Goal: Task Accomplishment & Management: Manage account settings

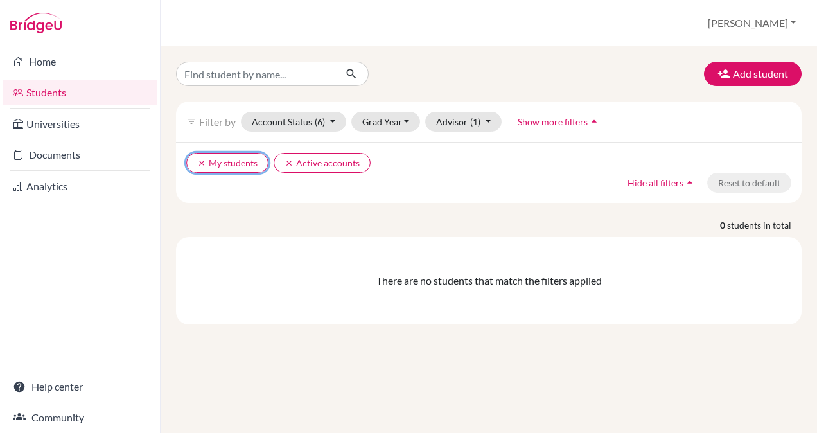
click at [197, 159] on icon "clear" at bounding box center [201, 163] width 9 height 9
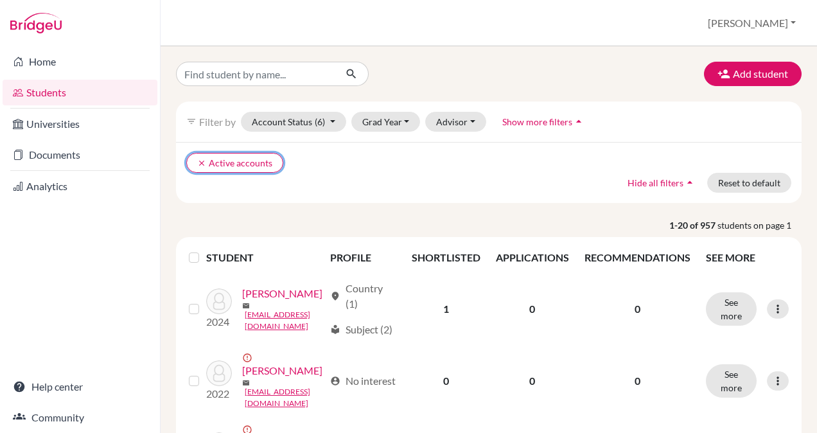
click at [202, 160] on icon "clear" at bounding box center [201, 163] width 9 height 9
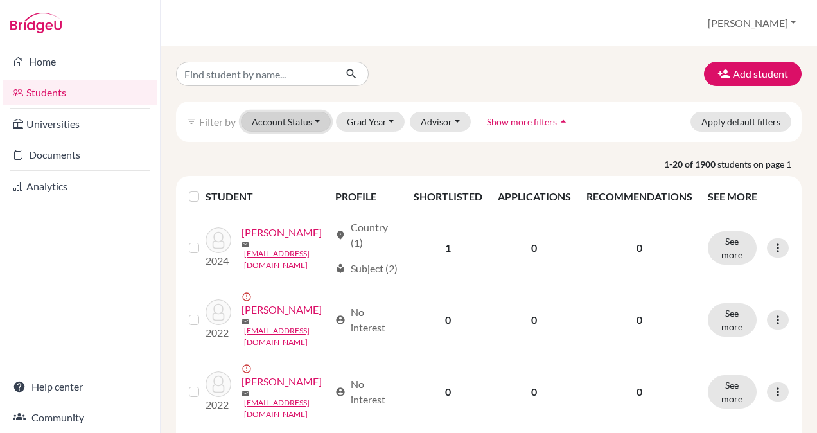
click at [278, 118] on button "Account Status" at bounding box center [286, 122] width 90 height 20
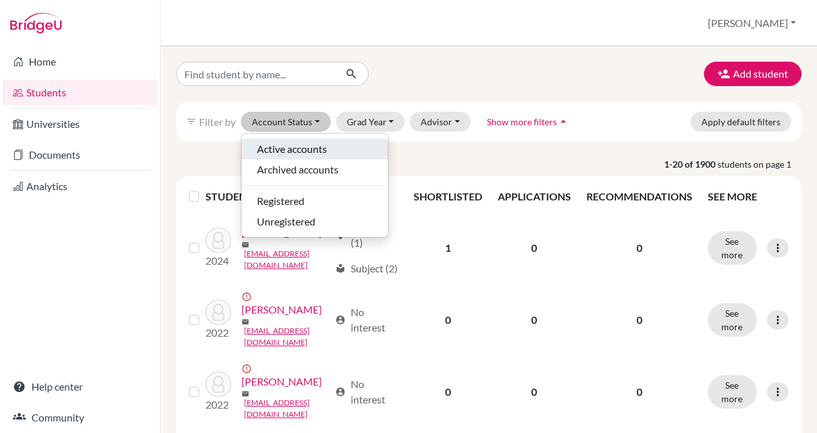
click at [303, 143] on span "Active accounts" at bounding box center [292, 148] width 70 height 15
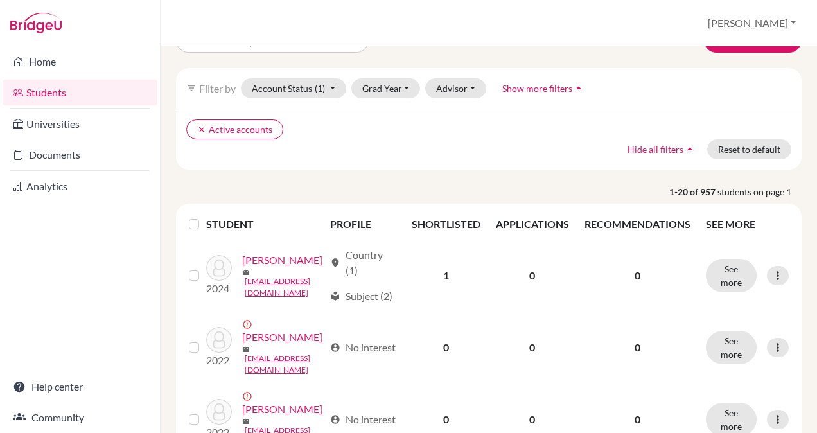
scroll to position [34, 0]
click at [396, 83] on button "Grad Year" at bounding box center [385, 88] width 69 height 20
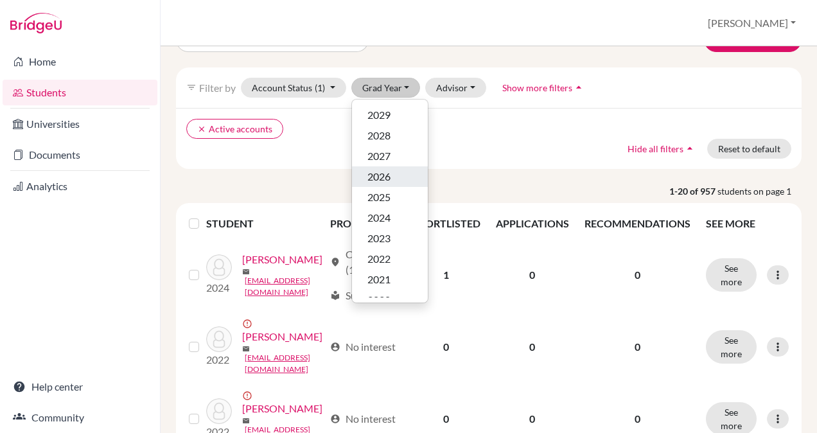
click at [387, 175] on span "2026" at bounding box center [379, 176] width 23 height 15
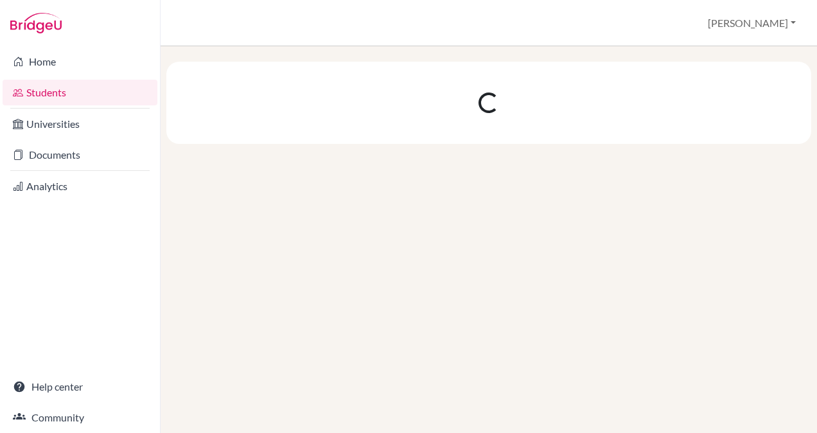
scroll to position [0, 0]
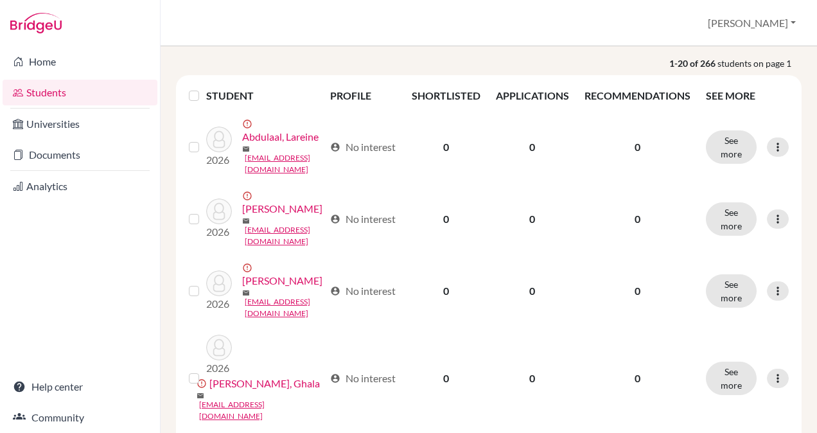
scroll to position [160, 0]
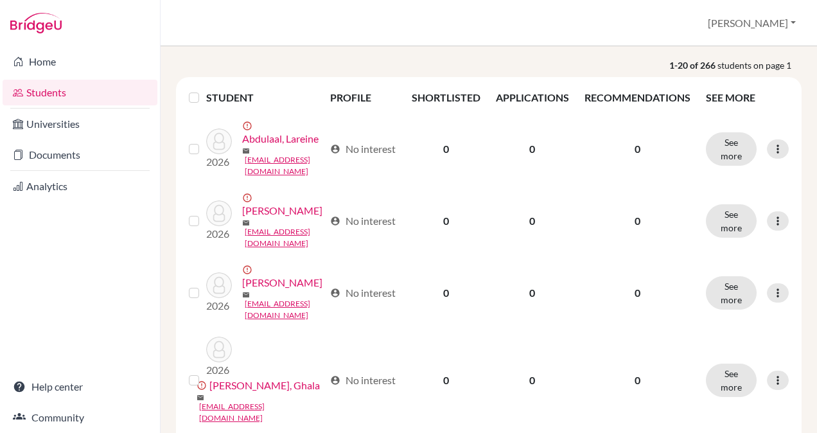
click at [204, 141] on label at bounding box center [204, 141] width 0 height 0
click at [0, 0] on input "checkbox" at bounding box center [0, 0] width 0 height 0
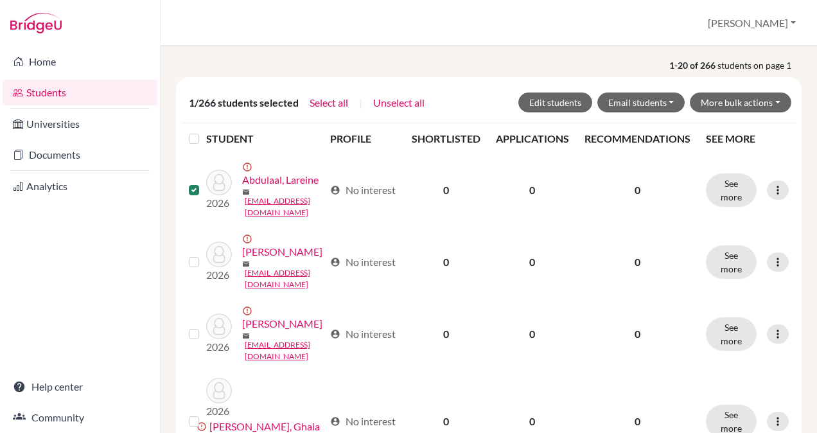
click at [204, 254] on label at bounding box center [204, 254] width 0 height 0
click at [0, 0] on input "checkbox" at bounding box center [0, 0] width 0 height 0
click at [547, 90] on div "2/266 students selected Select all | Unselect all Edit students Email students …" at bounding box center [489, 102] width 616 height 41
click at [556, 96] on button "Edit students" at bounding box center [556, 103] width 74 height 20
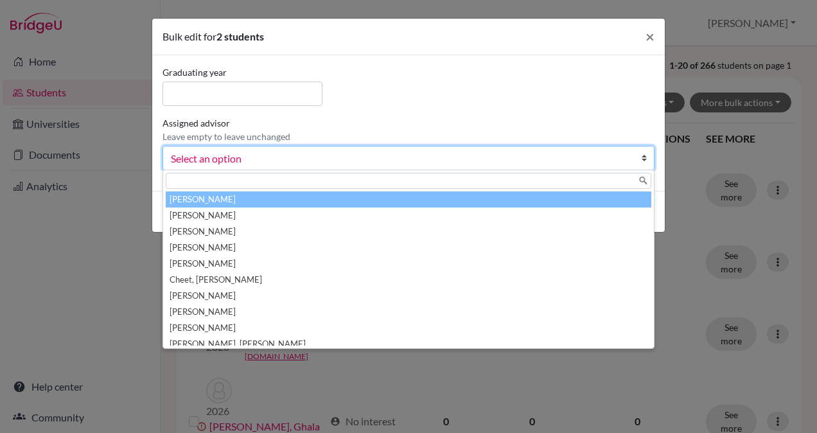
click at [310, 161] on span "Select an option" at bounding box center [400, 158] width 459 height 17
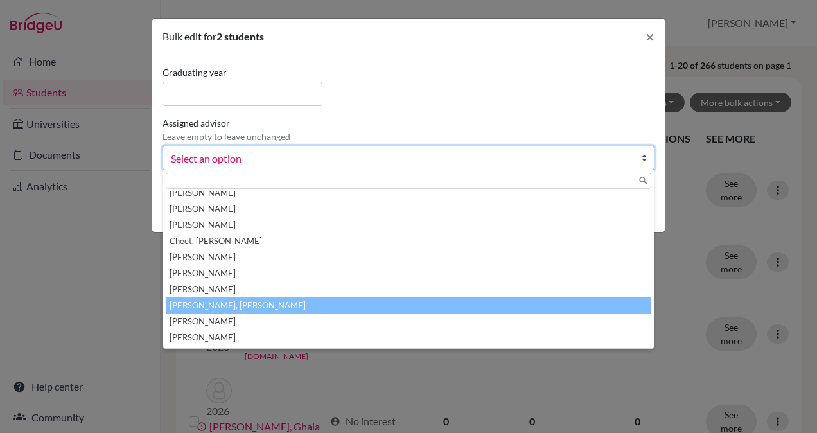
scroll to position [0, 0]
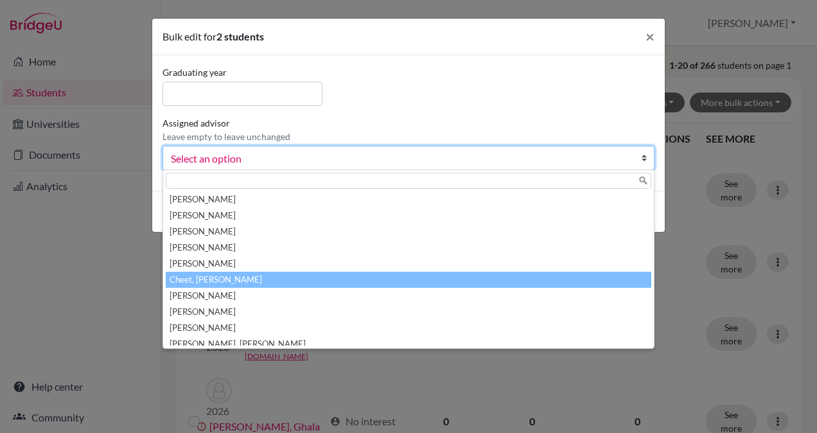
click at [203, 276] on li "Cheet, [PERSON_NAME]" at bounding box center [409, 280] width 486 height 16
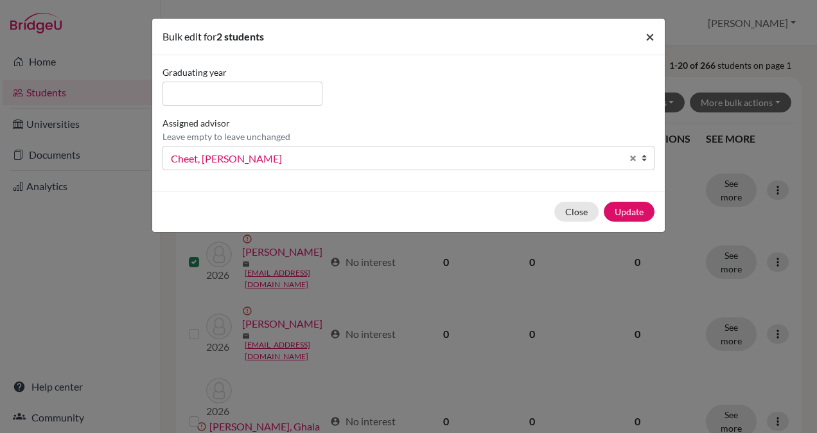
click at [652, 36] on span "×" at bounding box center [650, 36] width 9 height 19
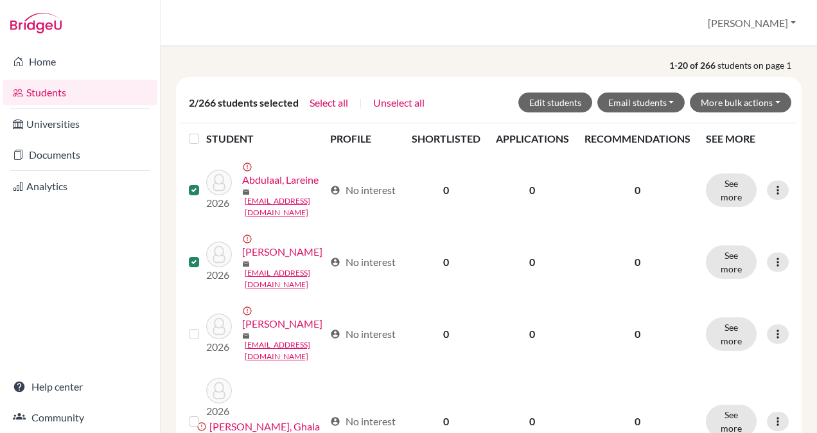
click at [204, 182] on label at bounding box center [204, 182] width 0 height 0
click at [0, 0] on input "checkbox" at bounding box center [0, 0] width 0 height 0
click at [204, 254] on label at bounding box center [204, 254] width 0 height 0
click at [0, 0] on input "checkbox" at bounding box center [0, 0] width 0 height 0
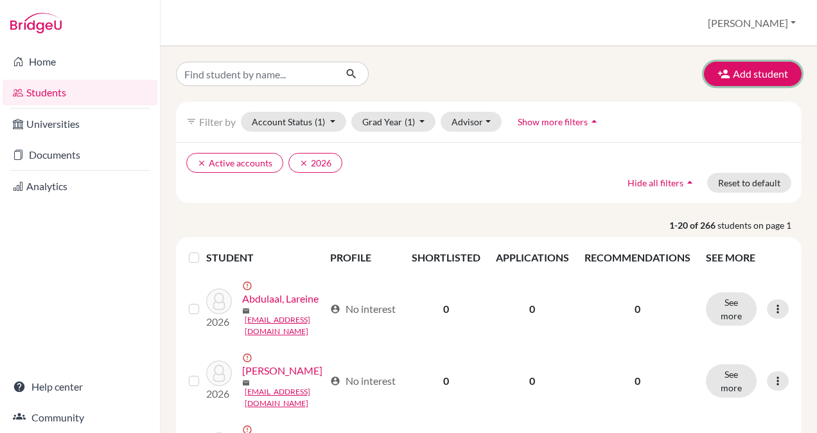
click at [727, 71] on button "Add student" at bounding box center [753, 74] width 98 height 24
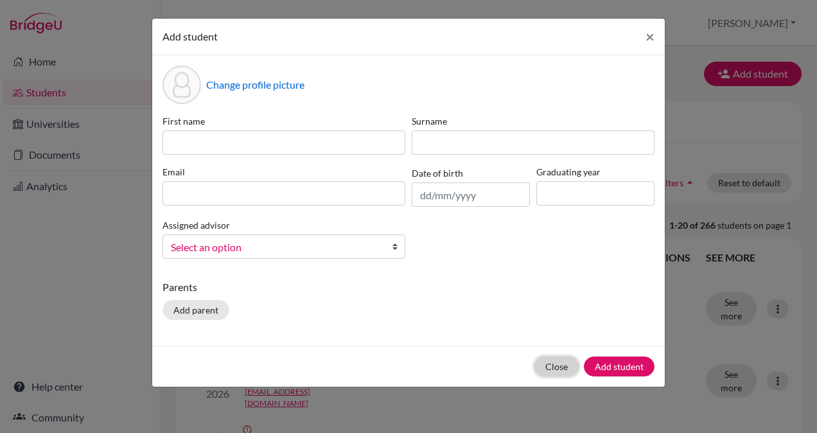
click at [559, 361] on button "Close" at bounding box center [557, 367] width 44 height 20
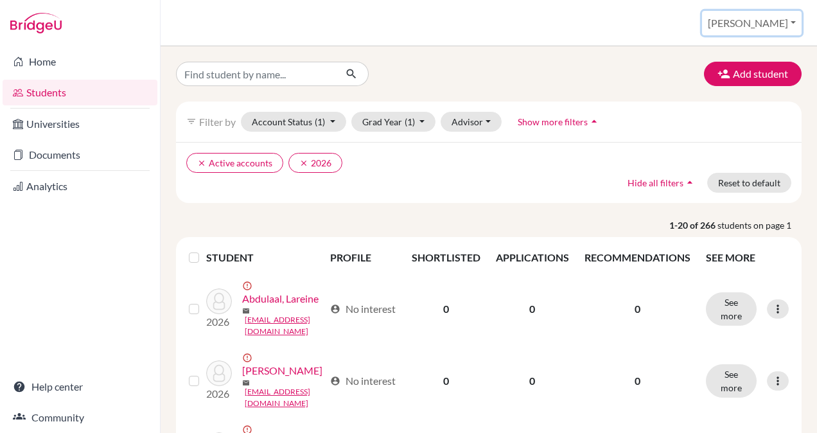
click at [790, 19] on button "[PERSON_NAME]" at bounding box center [752, 23] width 100 height 24
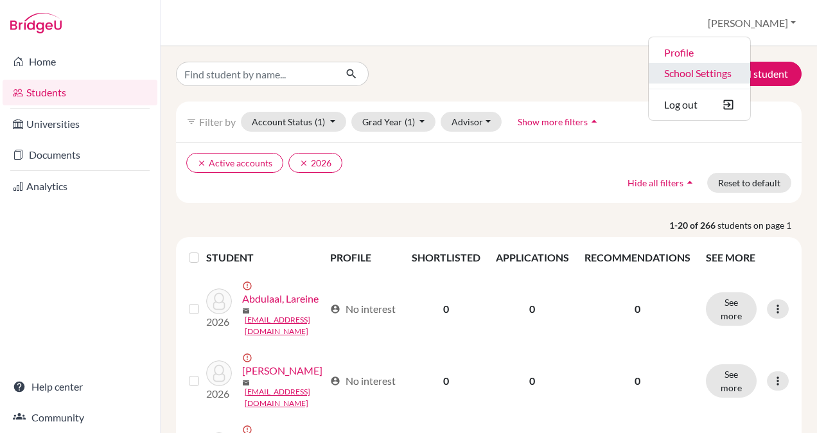
click at [750, 75] on link "School Settings" at bounding box center [700, 73] width 102 height 21
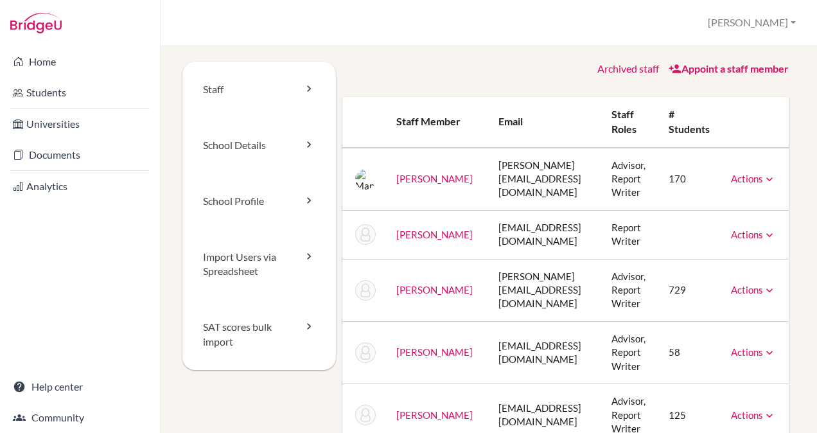
scroll to position [18, 0]
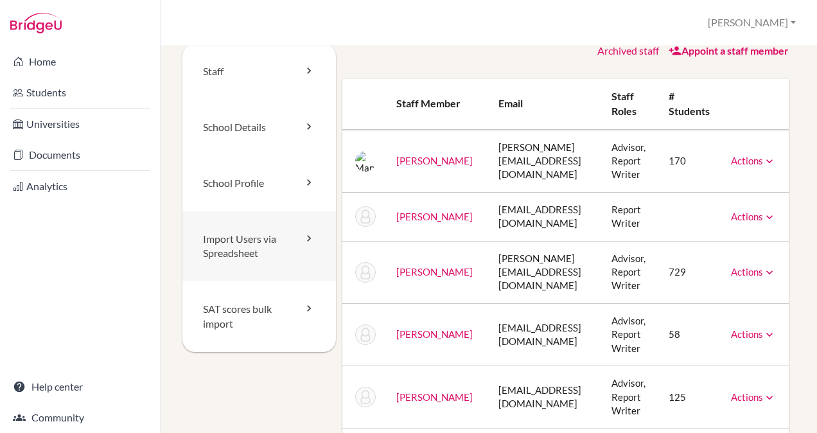
click at [247, 244] on link "Import Users via Spreadsheet" at bounding box center [259, 246] width 154 height 71
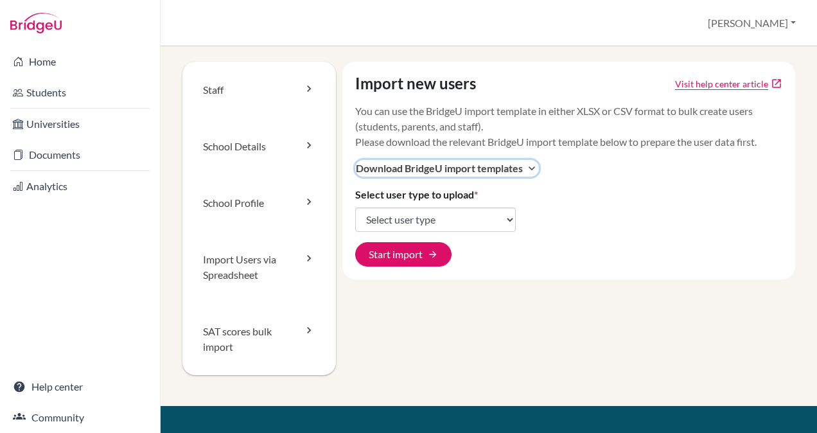
click at [526, 170] on icon "expand_more" at bounding box center [532, 168] width 13 height 13
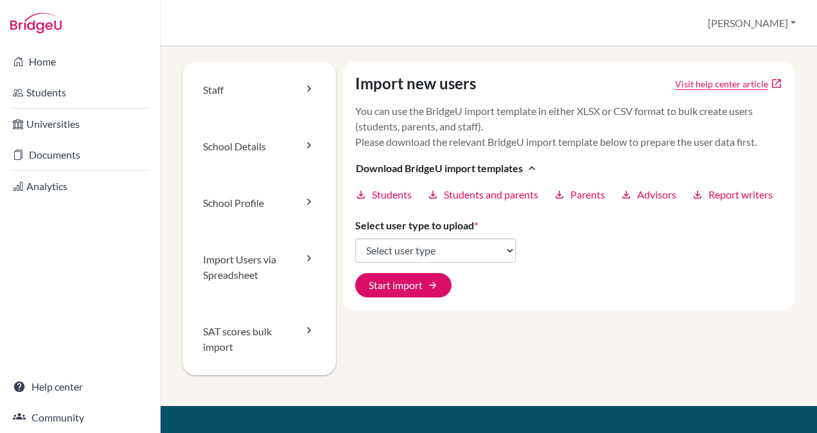
click at [389, 202] on span "Students" at bounding box center [392, 194] width 40 height 15
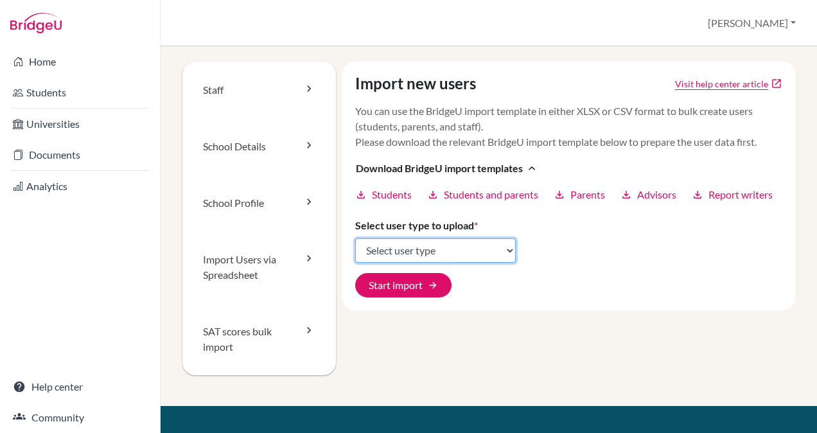
click at [447, 262] on select "Select user type Students Students and parents Parents Advisors Report writers" at bounding box center [435, 250] width 161 height 24
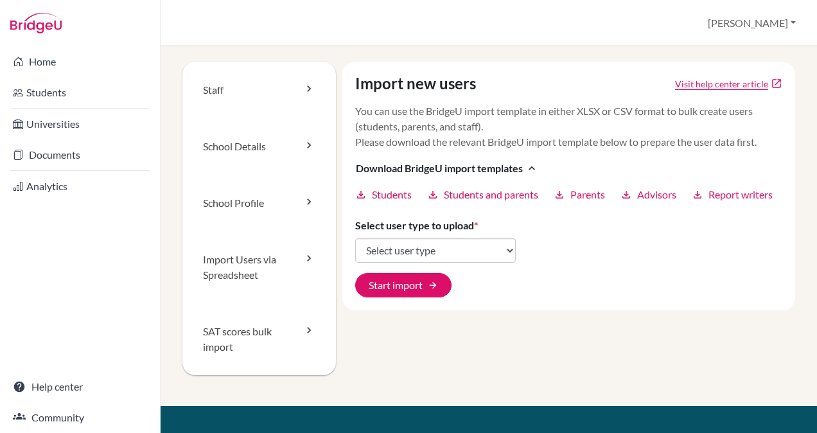
click at [626, 308] on div "Import new users Visit help center article open_in_new You can use the BridgeU …" at bounding box center [569, 186] width 454 height 249
click at [76, 84] on link "Students" at bounding box center [80, 93] width 155 height 26
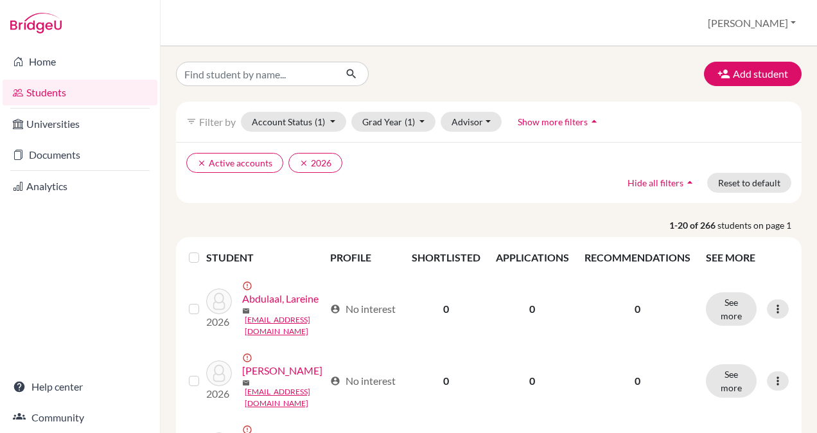
click at [550, 123] on span "Show more filters" at bounding box center [553, 121] width 70 height 11
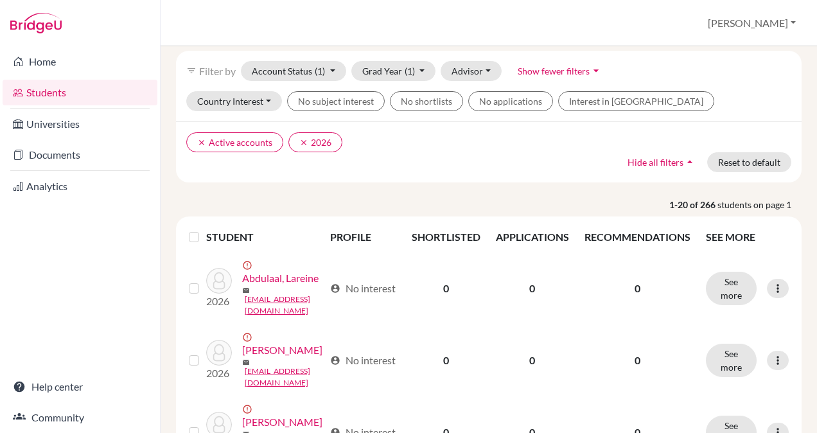
scroll to position [50, 0]
click at [326, 75] on button "Account Status (1)" at bounding box center [293, 72] width 105 height 20
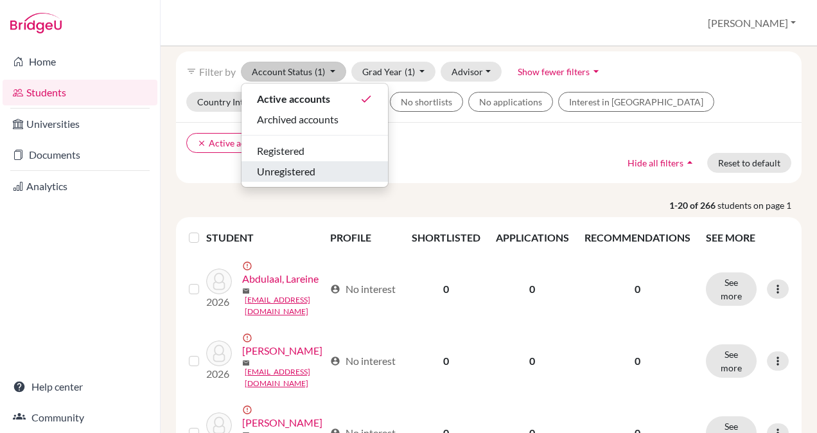
click at [326, 170] on div "Unregistered" at bounding box center [315, 171] width 116 height 15
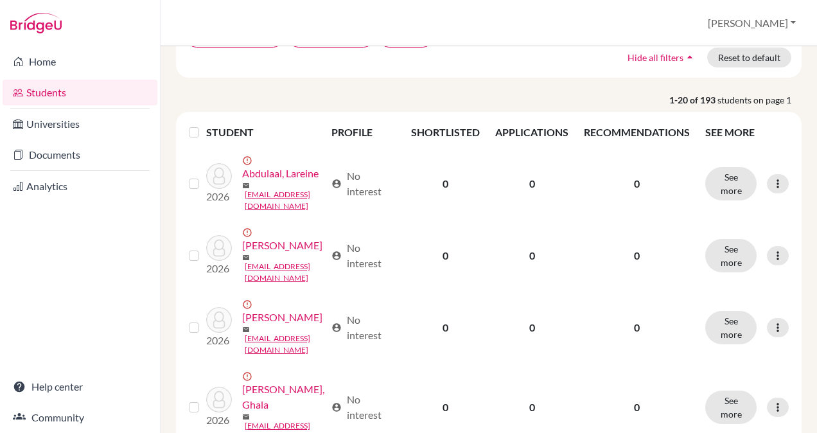
scroll to position [120, 0]
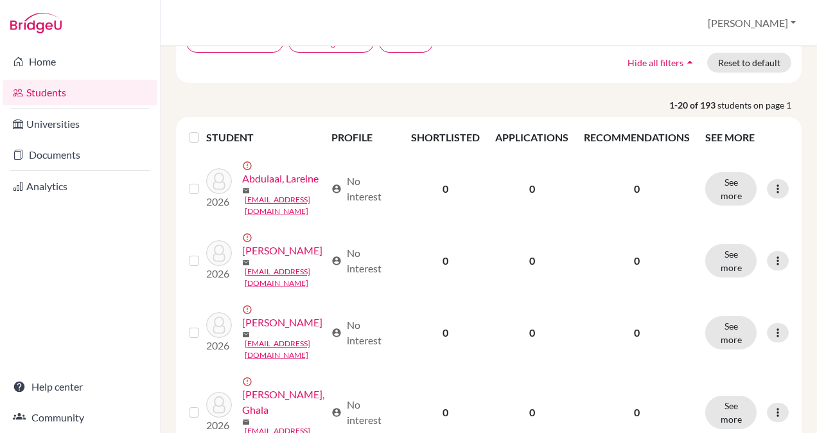
click at [204, 130] on label at bounding box center [204, 130] width 0 height 0
click at [0, 0] on input "checkbox" at bounding box center [0, 0] width 0 height 0
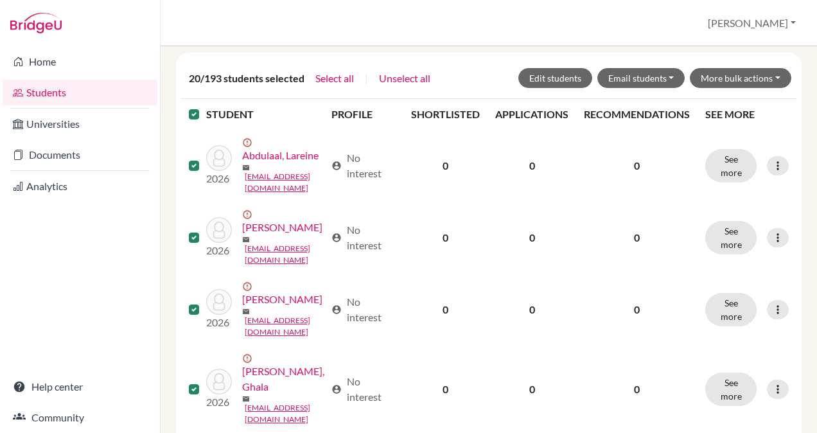
scroll to position [0, 0]
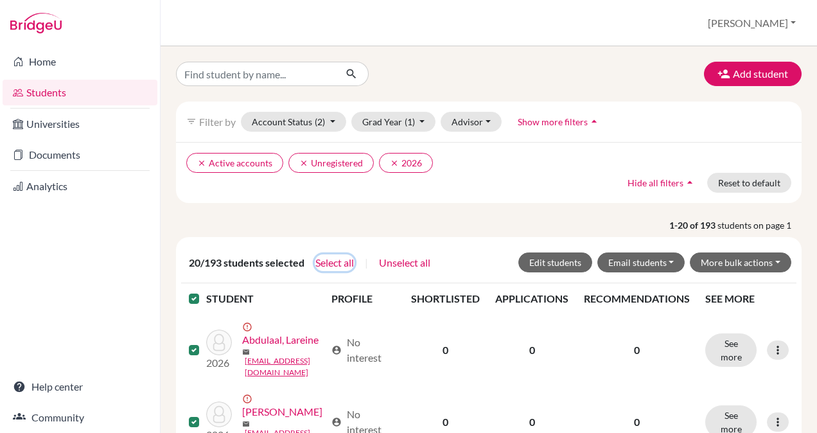
click at [339, 258] on button "Select all" at bounding box center [335, 262] width 40 height 17
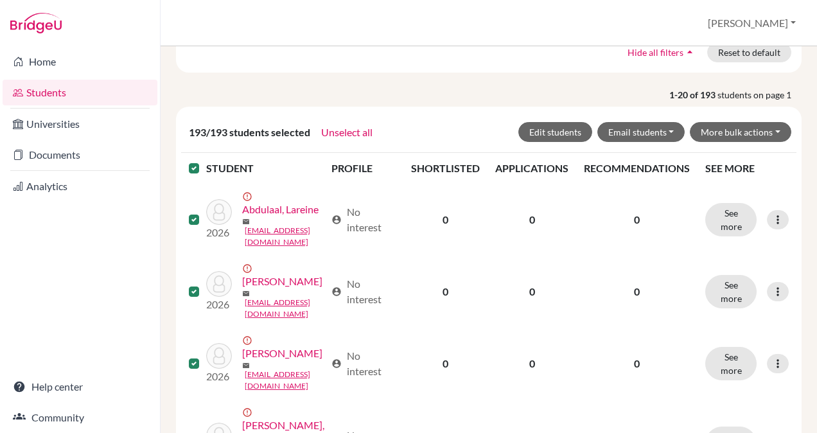
scroll to position [121, 0]
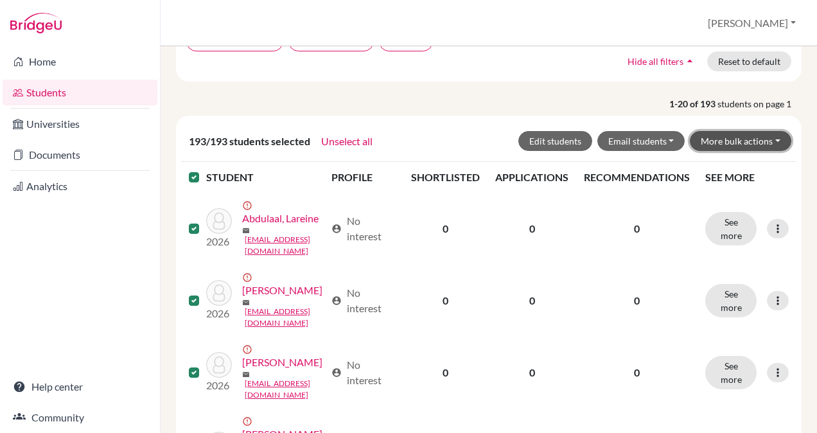
click at [720, 141] on button "More bulk actions" at bounding box center [741, 141] width 102 height 20
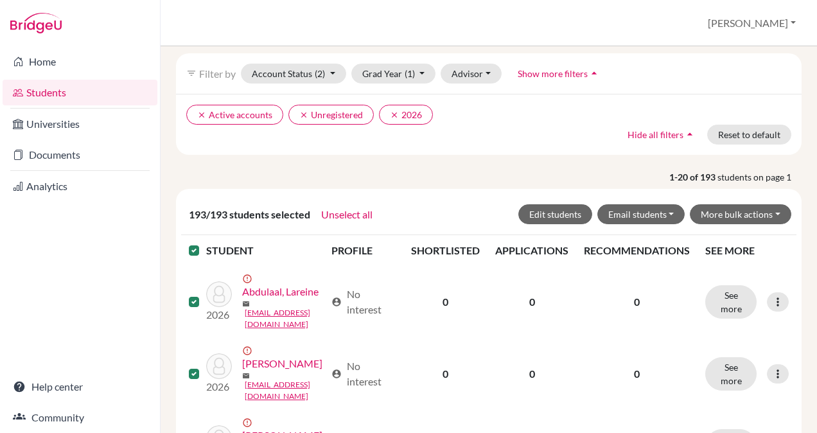
scroll to position [47, 0]
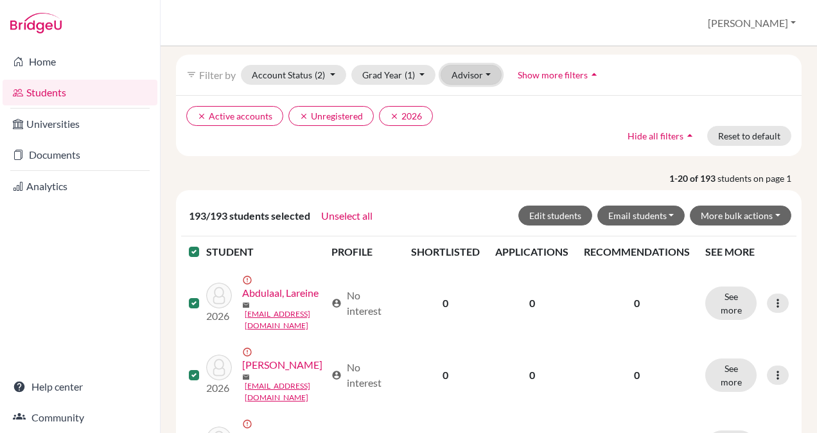
click at [477, 65] on button "Advisor" at bounding box center [471, 75] width 61 height 20
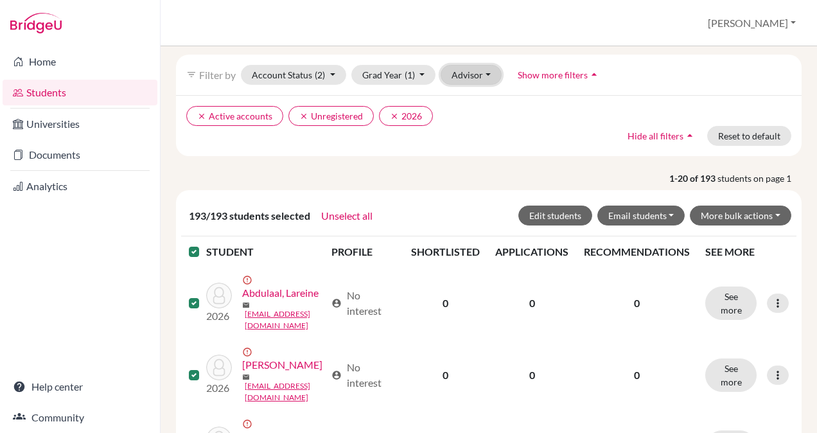
click at [472, 77] on button "Advisor" at bounding box center [471, 75] width 61 height 20
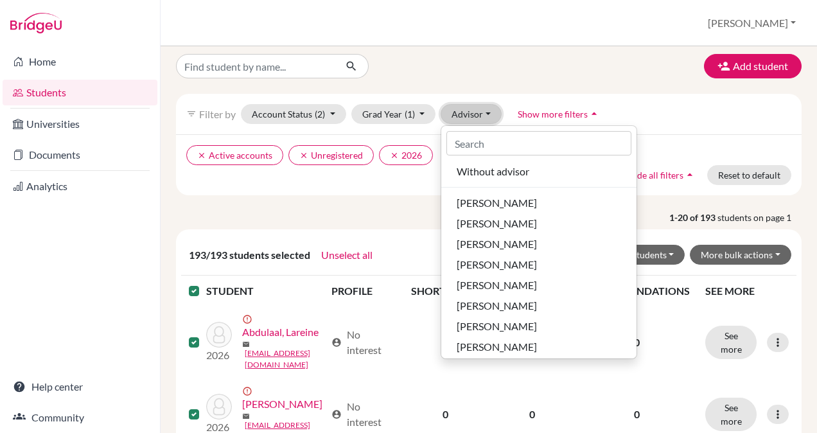
scroll to position [21, 0]
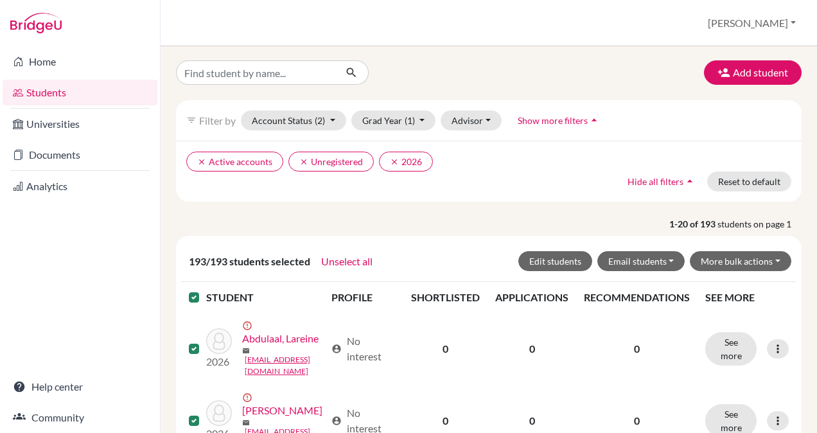
scroll to position [0, 0]
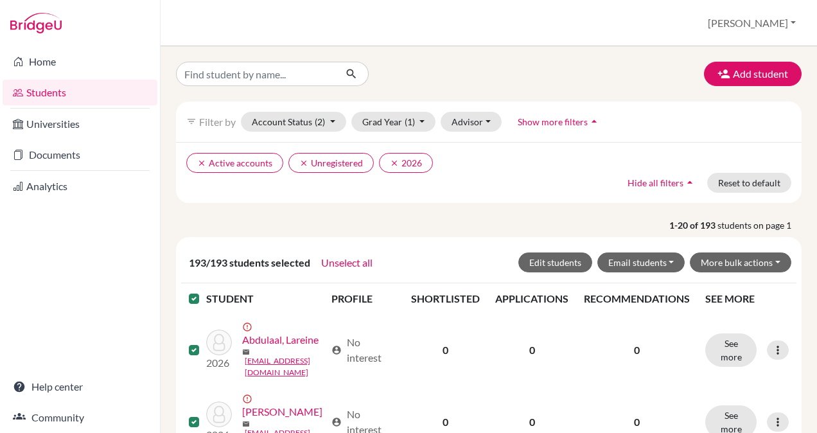
click at [269, 32] on div "Students overview Mirna Profile School Settings Log out" at bounding box center [489, 23] width 657 height 46
click at [513, 67] on div "Add student" at bounding box center [488, 74] width 645 height 24
